Goal: Information Seeking & Learning: Find specific fact

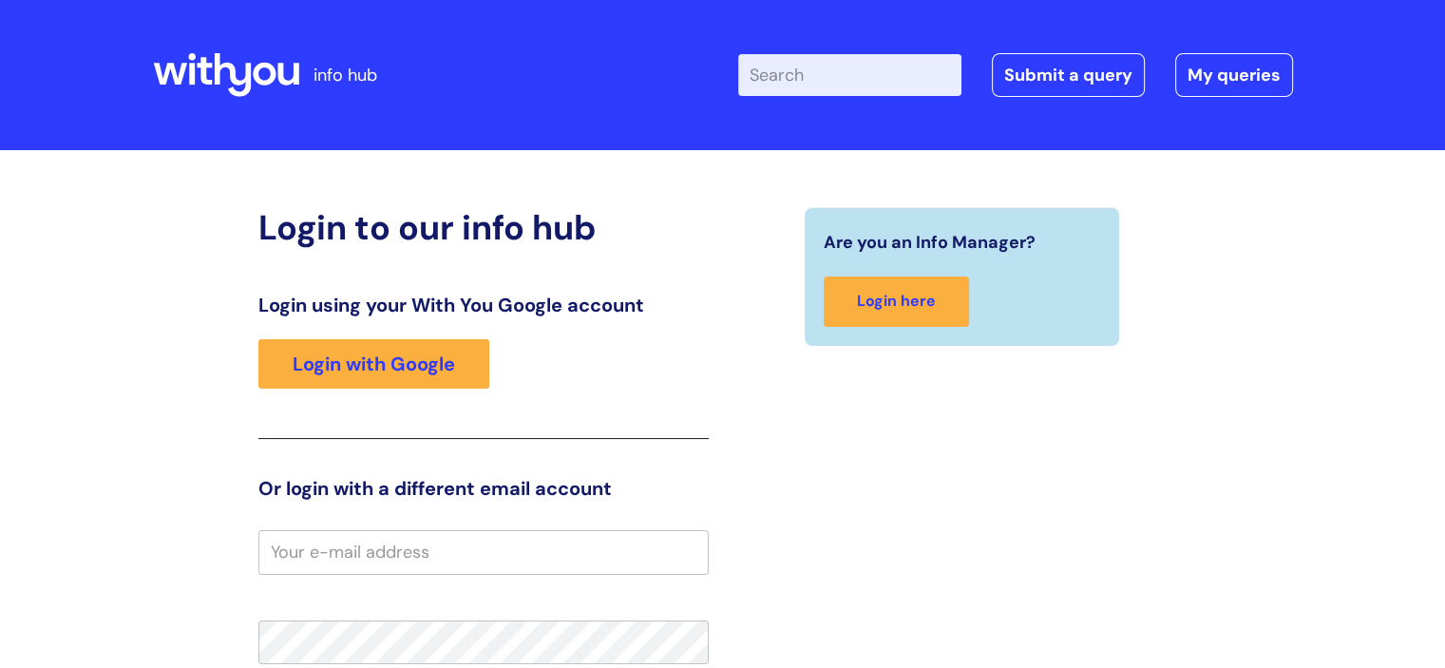
click at [893, 84] on input "Enter your search term here..." at bounding box center [849, 75] width 223 height 42
type input "pay"
click button "Search" at bounding box center [0, 0] width 0 height 0
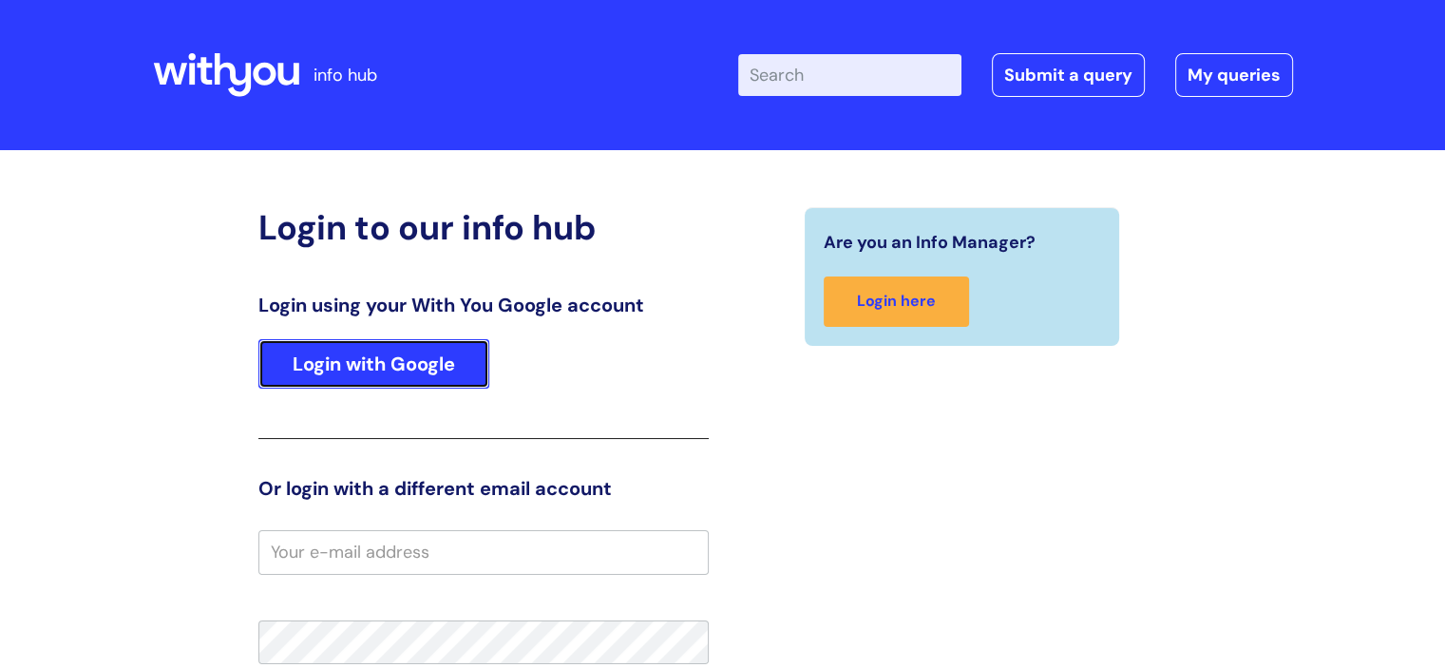
click at [444, 362] on link "Login with Google" at bounding box center [373, 363] width 231 height 49
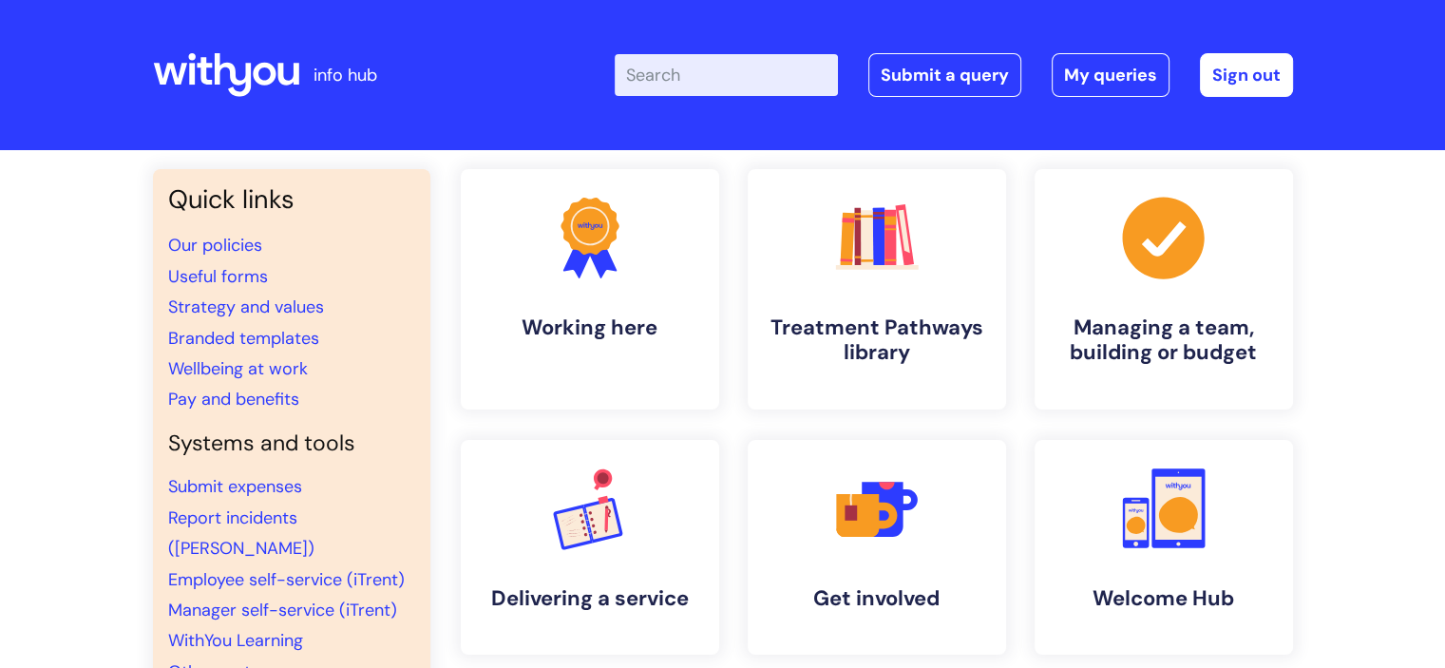
click at [681, 74] on input "Enter your search term here..." at bounding box center [725, 75] width 223 height 42
type input "pay"
click button "Search" at bounding box center [0, 0] width 0 height 0
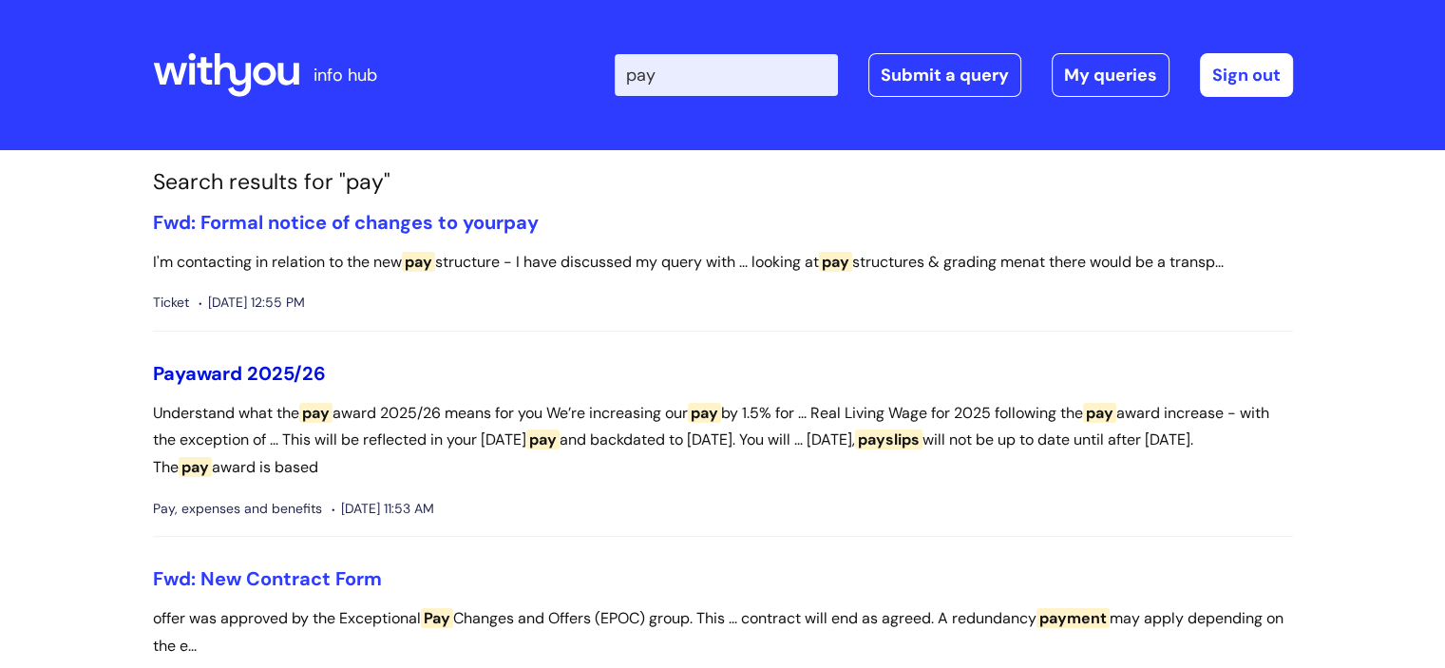
click at [288, 371] on link "Pay award 2025/26" at bounding box center [239, 373] width 173 height 25
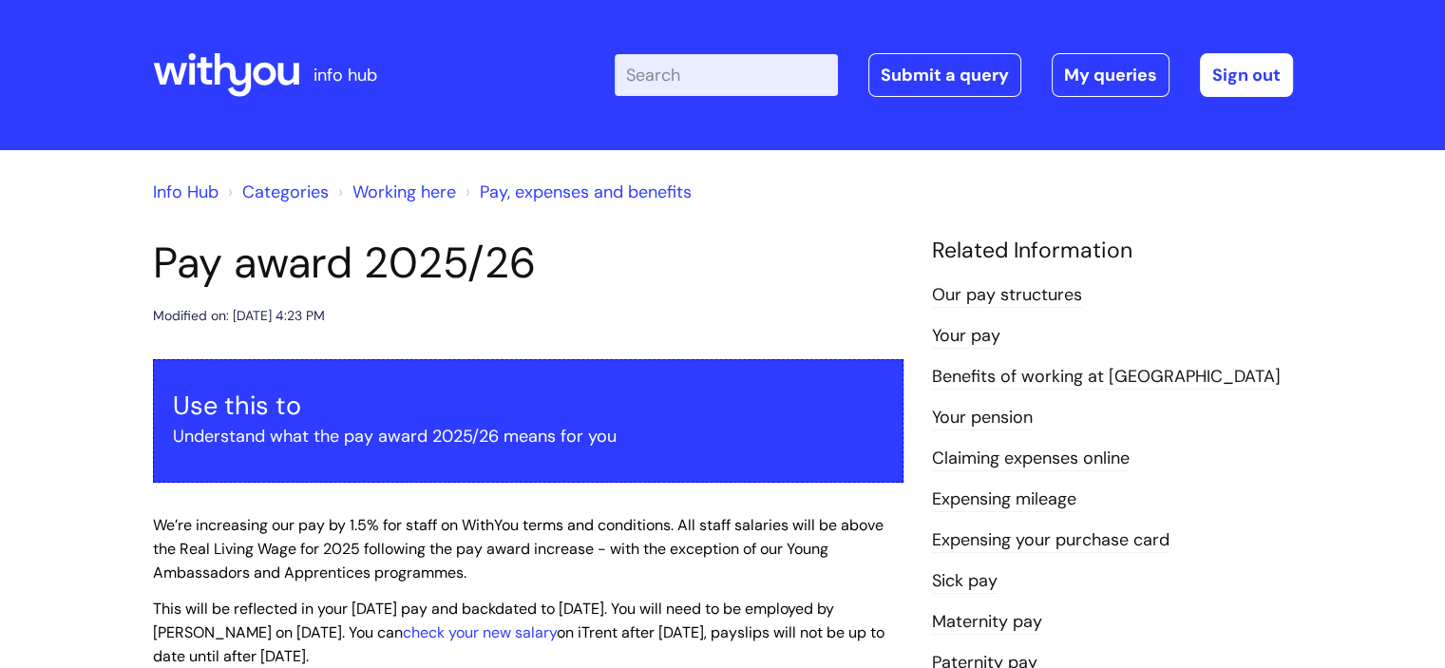
click at [988, 293] on link "Our pay structures" at bounding box center [1007, 295] width 150 height 25
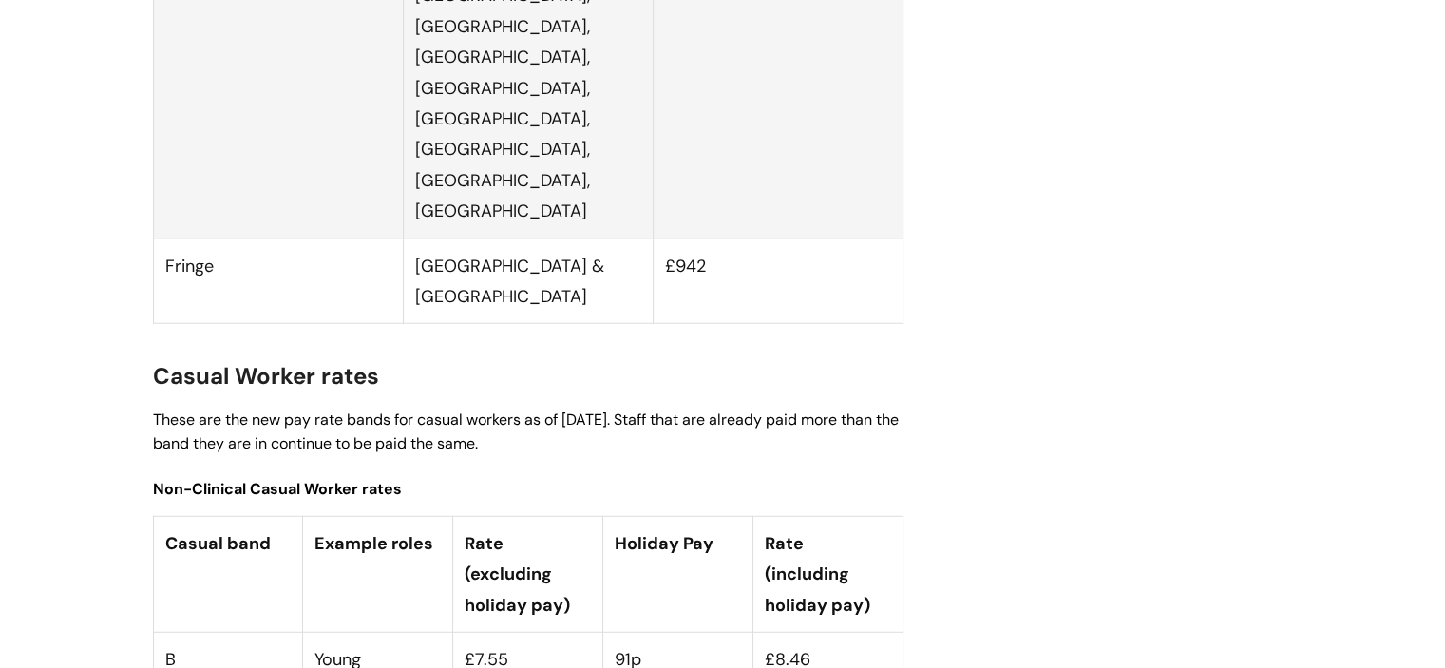
scroll to position [4923, 0]
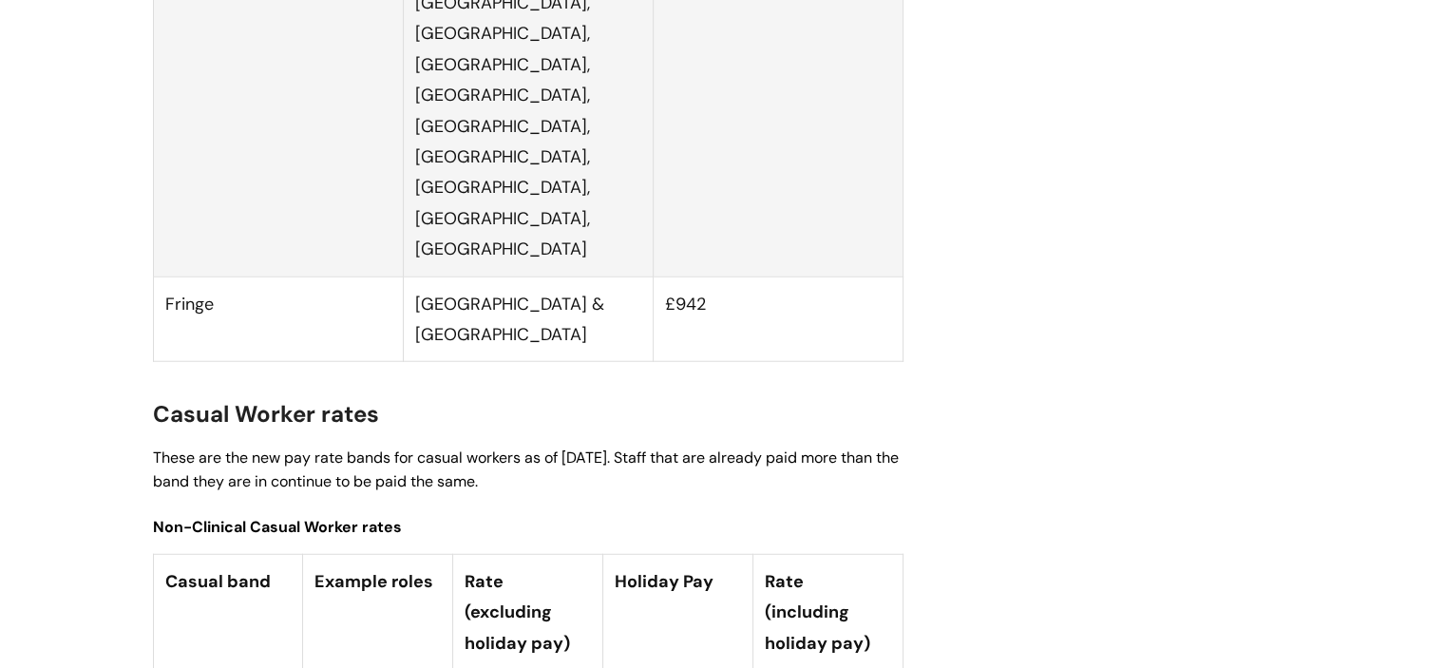
drag, startPoint x: 827, startPoint y: 514, endPoint x: 463, endPoint y: 513, distance: 363.7
copy tr "£12.90 £1.56 £14.46"
